Goal: Task Accomplishment & Management: Manage account settings

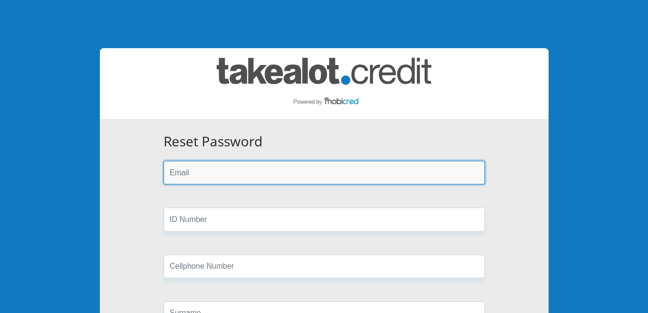
click at [199, 179] on input "email" at bounding box center [323, 173] width 321 height 24
click at [216, 170] on input "email" at bounding box center [323, 173] width 321 height 24
type input "nlebogo@wsu.ac.za"
type input "Walter Sisulu University"
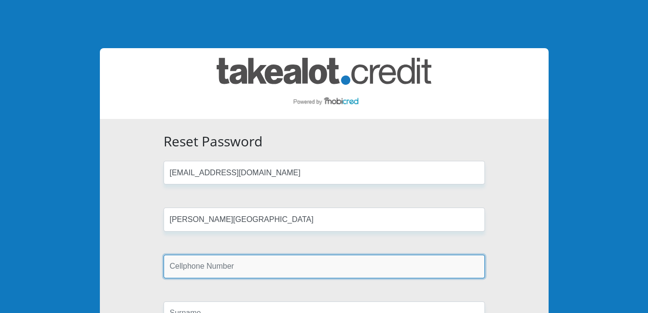
type input "0636447389"
type input "Lebogo"
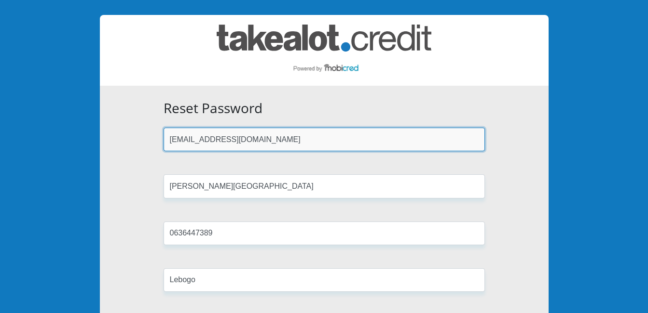
scroll to position [96, 0]
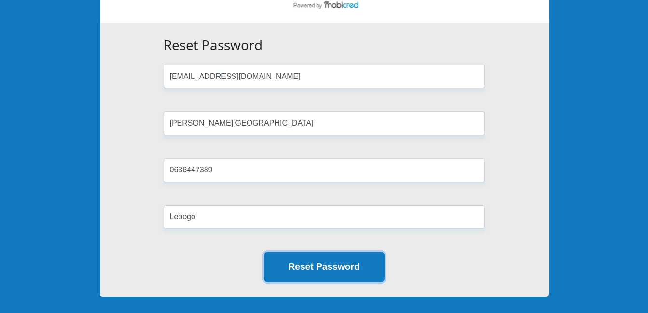
click at [327, 268] on button "Reset Password" at bounding box center [324, 267] width 121 height 30
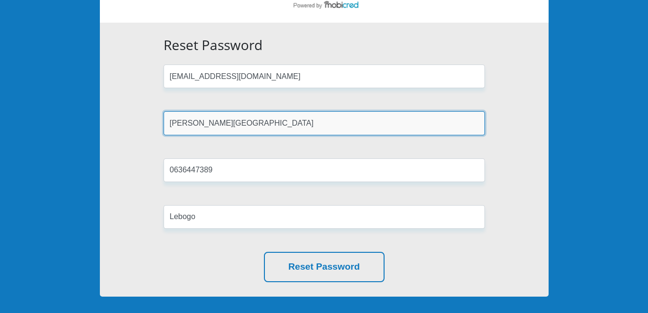
click at [256, 127] on input "Walter Sisulu University" at bounding box center [323, 123] width 321 height 24
drag, startPoint x: 256, startPoint y: 127, endPoint x: 137, endPoint y: 125, distance: 119.1
click at [137, 125] on div "Reset Password nlebogo@wsu.ac.za Walter Sisulu University 0636447389 Lebogo Res…" at bounding box center [324, 160] width 449 height 274
click at [232, 124] on input "7501185856085" at bounding box center [323, 123] width 321 height 24
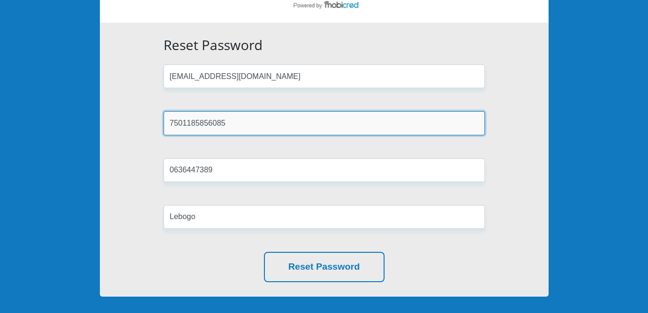
type input "7501185856085"
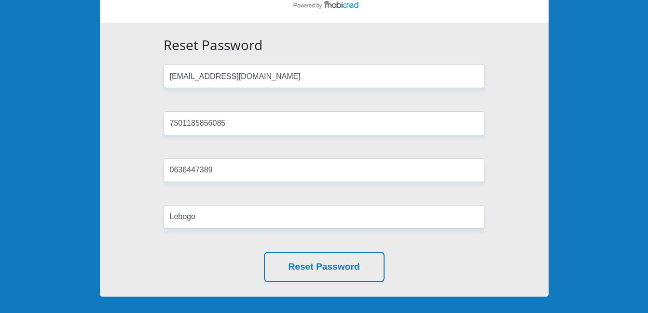
click at [392, 143] on form "Reset Password nlebogo@wsu.ac.za 7501185856085 0636447389 Lebogo Reset Password" at bounding box center [324, 159] width 336 height 245
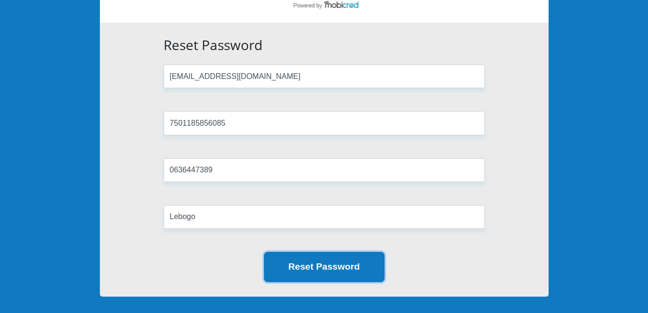
click at [312, 268] on button "Reset Password" at bounding box center [324, 267] width 121 height 30
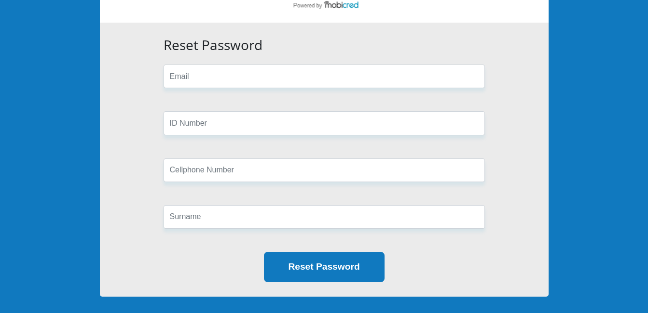
scroll to position [87, 0]
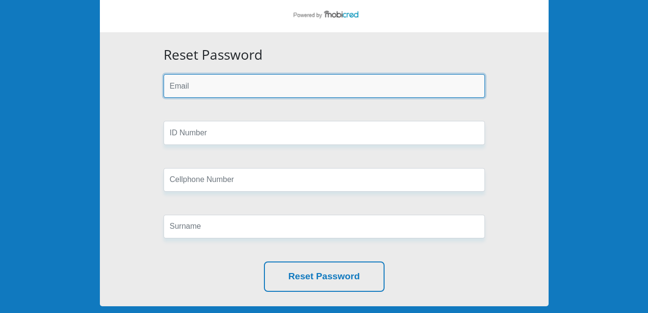
click at [249, 90] on input "email" at bounding box center [323, 86] width 321 height 24
type input "[EMAIL_ADDRESS][DOMAIN_NAME]"
type input "0636447389"
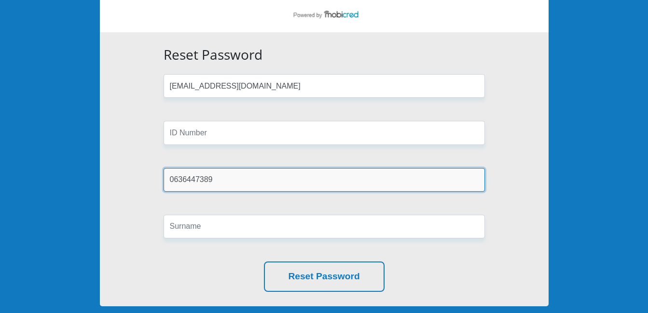
type input "Lebogo"
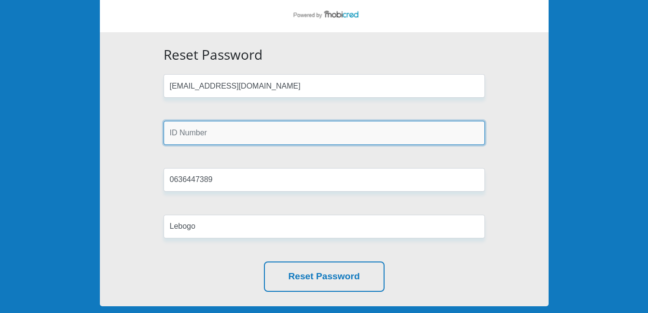
click at [235, 134] on input "text" at bounding box center [323, 133] width 321 height 24
type input "7501185856085"
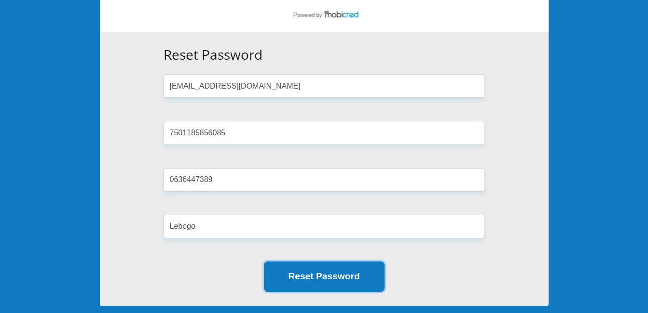
click at [309, 277] on button "Reset Password" at bounding box center [324, 277] width 121 height 30
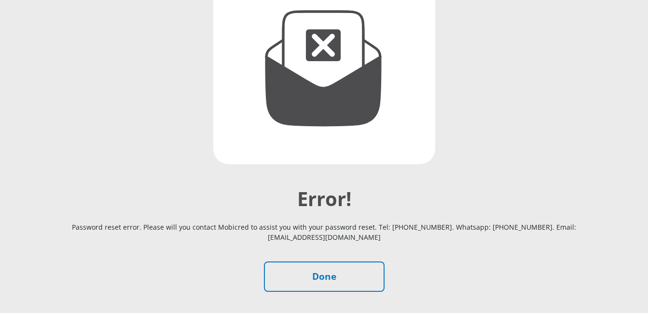
scroll to position [145, 0]
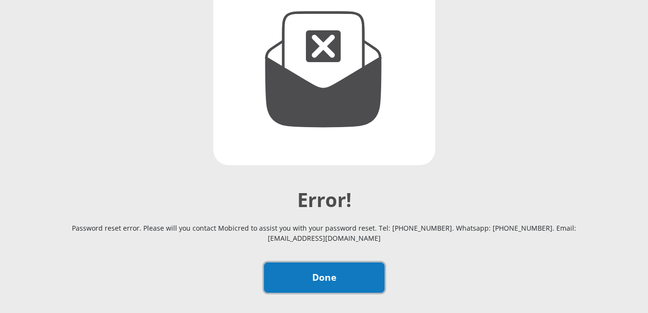
click at [325, 281] on link "Done" at bounding box center [324, 278] width 121 height 30
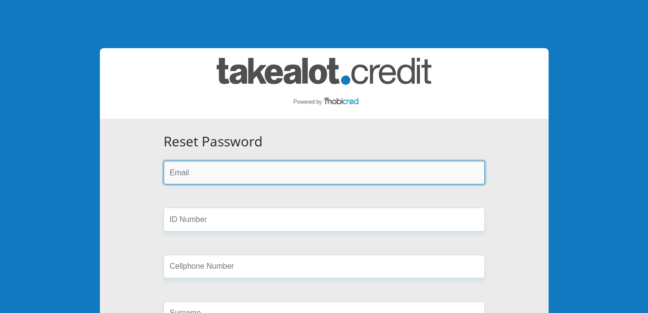
click at [200, 182] on input "email" at bounding box center [323, 173] width 321 height 24
type input "[EMAIL_ADDRESS][DOMAIN_NAME]"
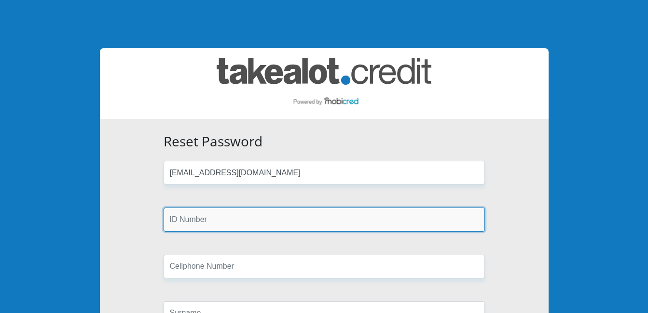
type input "0636447389"
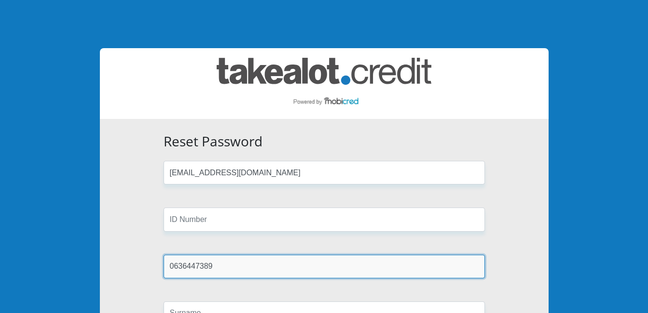
type input "Lebogo"
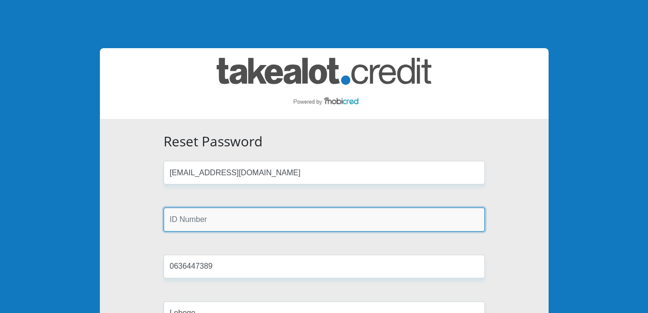
click at [196, 221] on input "text" at bounding box center [323, 220] width 321 height 24
type input "7501185856085"
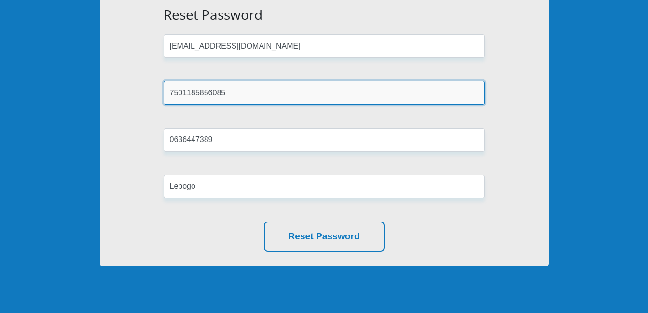
scroll to position [145, 0]
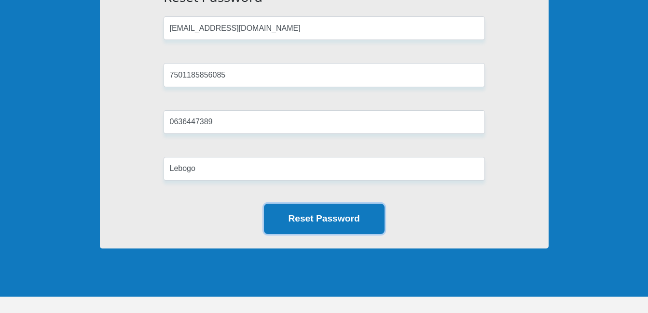
click at [333, 221] on button "Reset Password" at bounding box center [324, 219] width 121 height 30
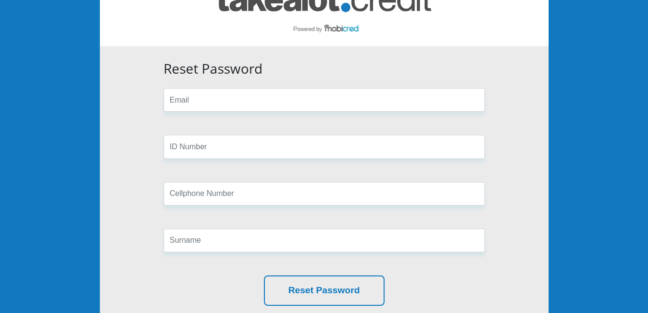
scroll to position [48, 0]
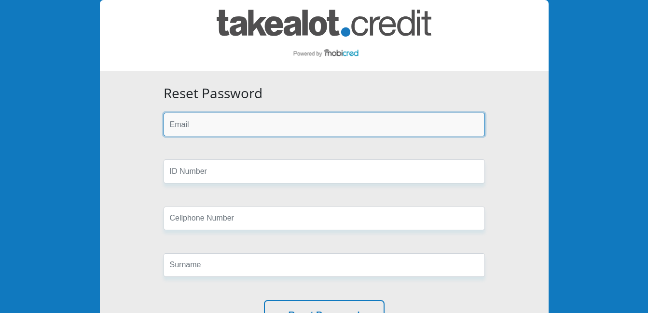
click at [249, 122] on input "email" at bounding box center [323, 125] width 321 height 24
type input "nlebogo@wsu.ac.za"
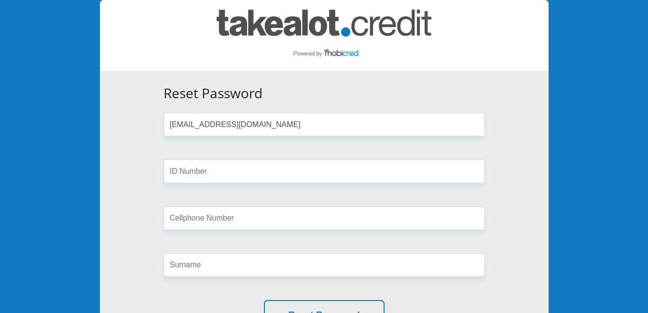
type input "0636447389"
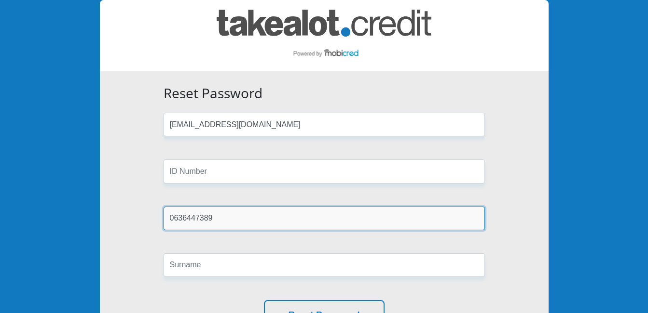
type input "Lebogo"
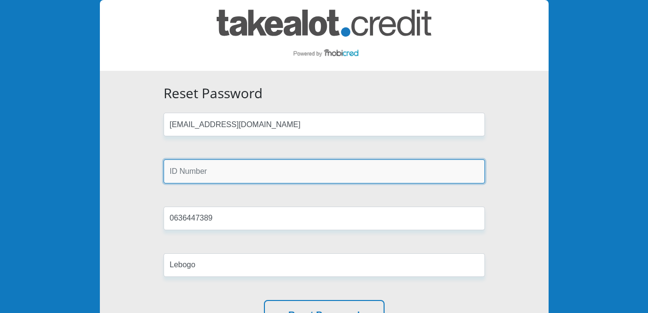
click at [227, 171] on input "text" at bounding box center [323, 172] width 321 height 24
type input "7501185856085"
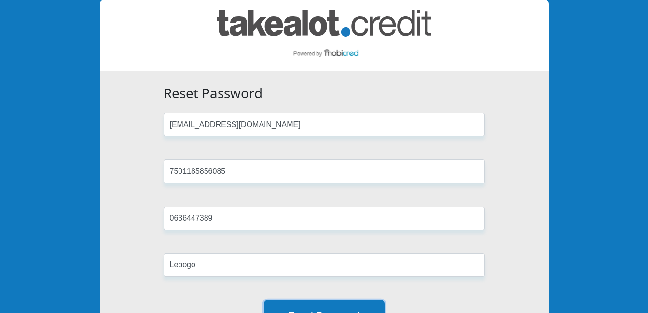
click at [283, 307] on button "Reset Password" at bounding box center [324, 315] width 121 height 30
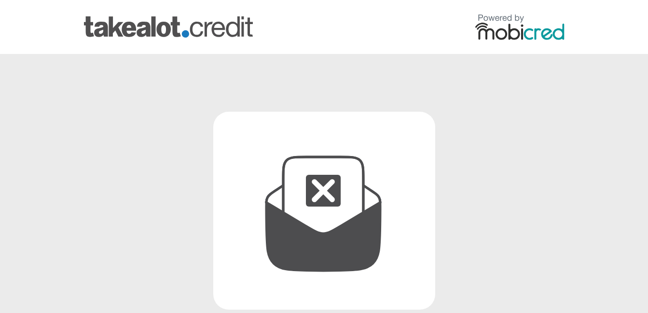
scroll to position [145, 0]
